Goal: Transaction & Acquisition: Purchase product/service

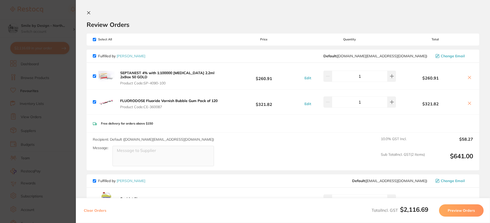
click at [48, 59] on section "Update RRP Set your pre negotiated price for this item. Item Agreed RRP (excl. …" at bounding box center [245, 111] width 490 height 223
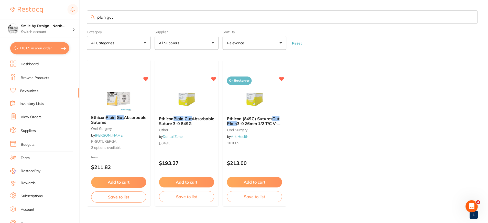
scroll to position [0, 0]
click at [27, 92] on link "Favourites" at bounding box center [29, 91] width 18 height 5
drag, startPoint x: 131, startPoint y: 20, endPoint x: -2, endPoint y: 6, distance: 133.9
click at [0, 6] on html "$2,116.69 Smile by Design - North... Switch account Smile by Design - [GEOGRAPH…" at bounding box center [244, 111] width 488 height 223
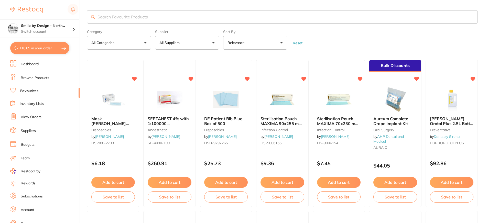
click at [112, 15] on input "search" at bounding box center [282, 16] width 391 height 13
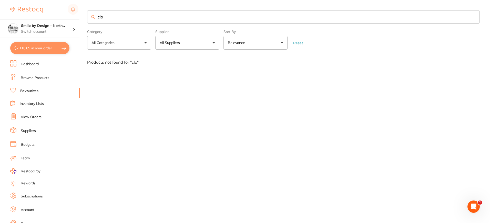
type input "cl"
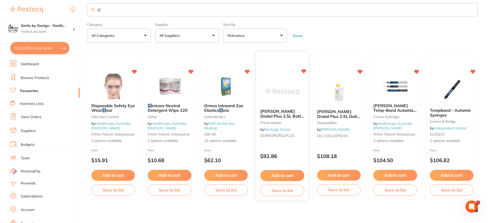
scroll to position [11, 0]
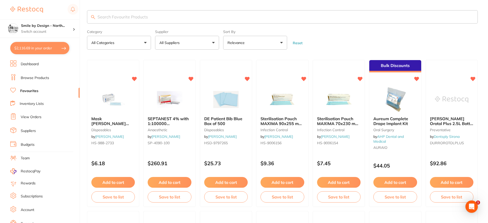
click at [134, 13] on input "search" at bounding box center [282, 16] width 391 height 13
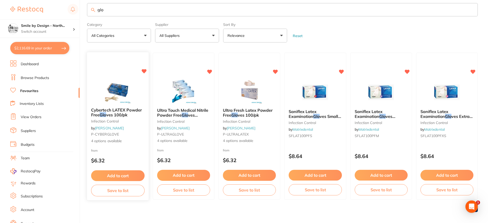
scroll to position [11, 0]
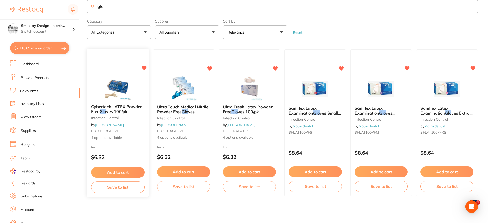
type input "glo"
click at [124, 98] on img at bounding box center [118, 88] width 34 height 26
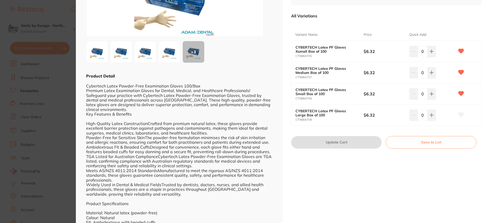
scroll to position [77, 0]
click at [427, 50] on button at bounding box center [431, 50] width 8 height 11
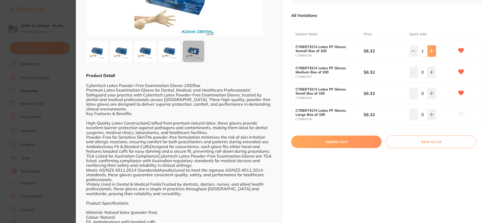
click at [427, 50] on button at bounding box center [431, 50] width 8 height 11
type input "5"
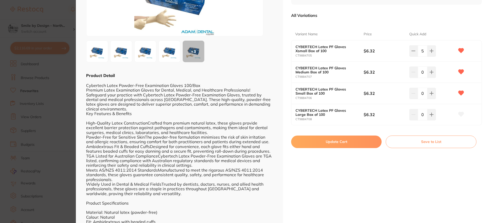
click at [338, 139] on button "Update Cart" at bounding box center [336, 142] width 90 height 12
